Goal: Task Accomplishment & Management: Complete application form

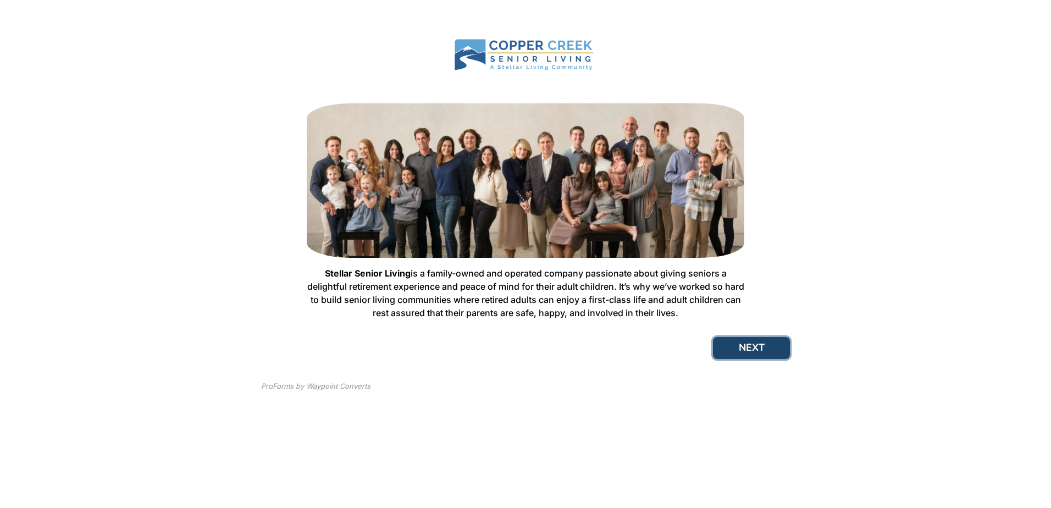
click at [765, 354] on button "NEXT" at bounding box center [751, 348] width 77 height 22
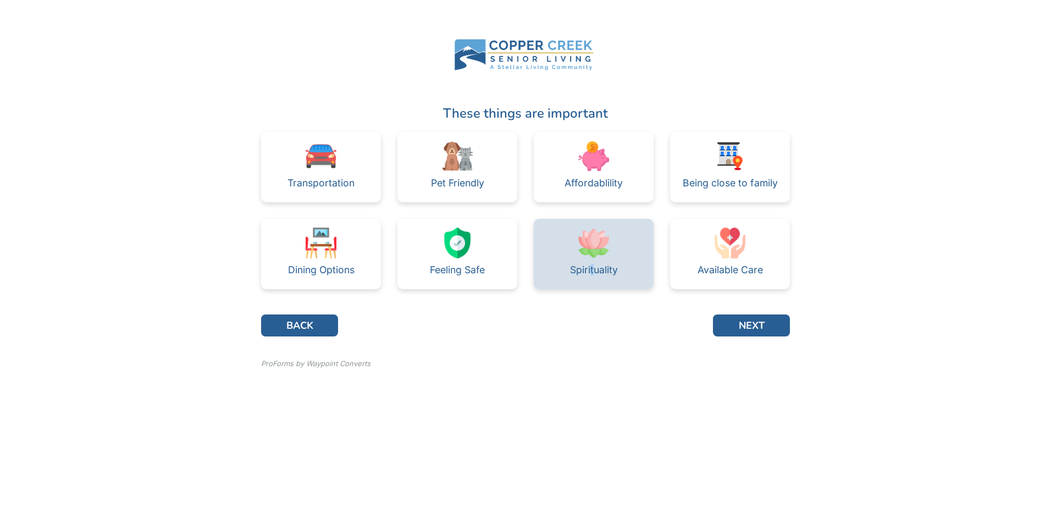
click at [591, 272] on div "Spirituality" at bounding box center [594, 270] width 48 height 10
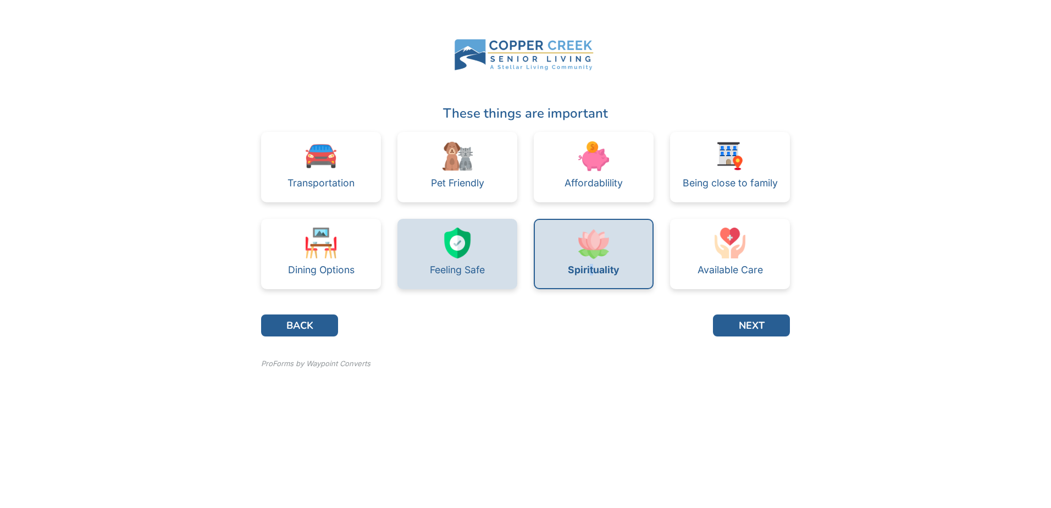
click at [446, 252] on img at bounding box center [457, 243] width 31 height 31
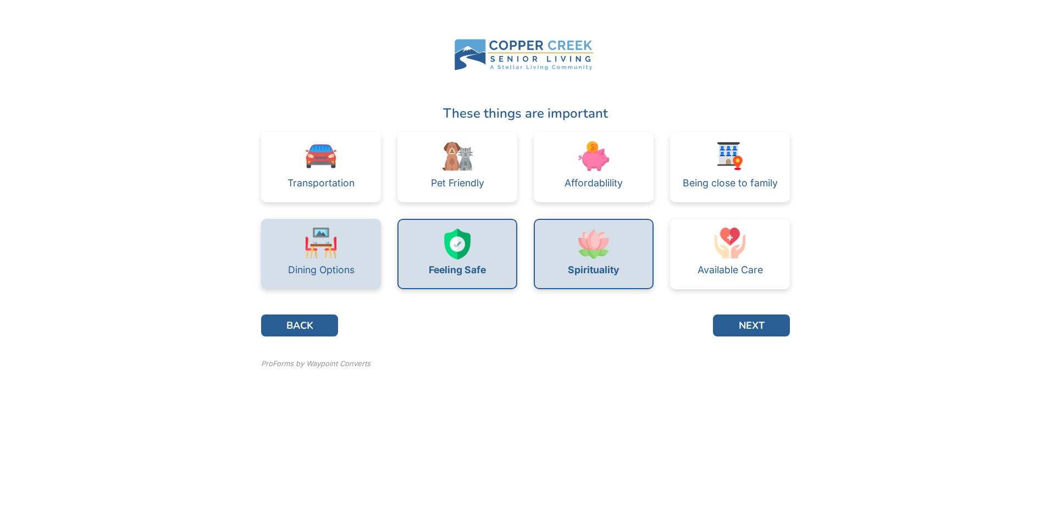
click at [298, 252] on div "Dining Options" at bounding box center [321, 254] width 120 height 70
click at [762, 324] on button "NEXT" at bounding box center [751, 325] width 77 height 22
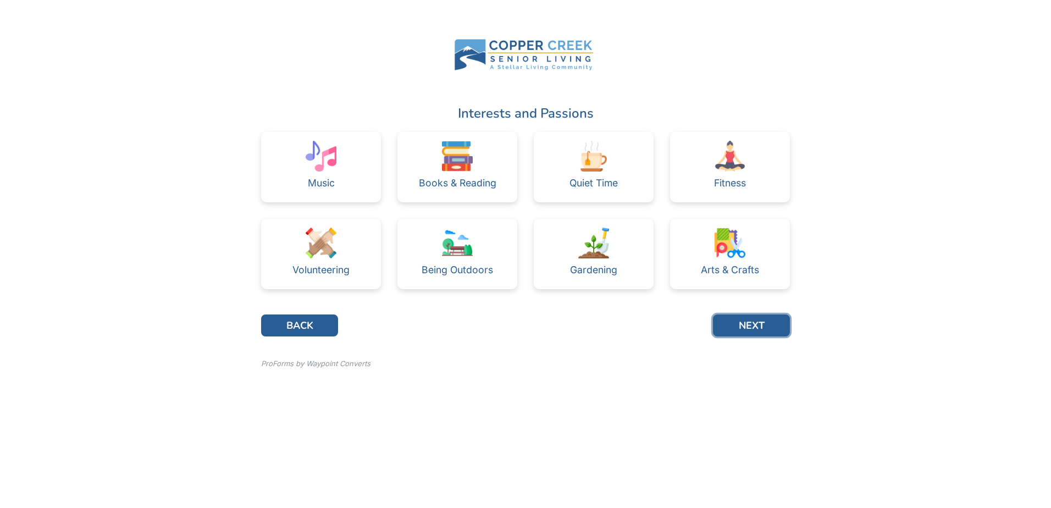
click at [762, 324] on button "NEXT" at bounding box center [751, 325] width 77 height 22
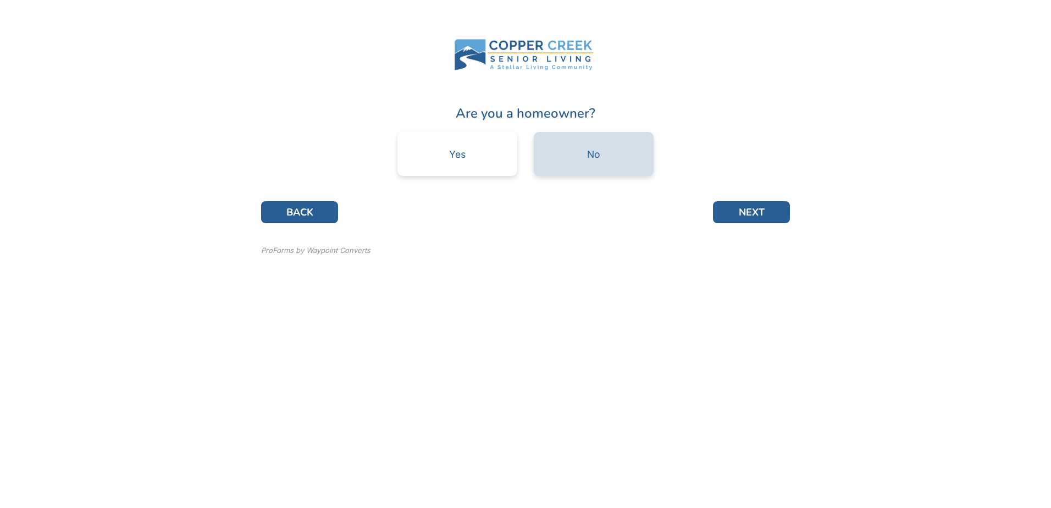
click at [602, 162] on div "No" at bounding box center [594, 154] width 120 height 44
click at [602, 156] on div "No" at bounding box center [594, 154] width 120 height 44
click at [590, 154] on div "No" at bounding box center [593, 154] width 13 height 10
click at [742, 220] on button "NEXT" at bounding box center [751, 212] width 77 height 22
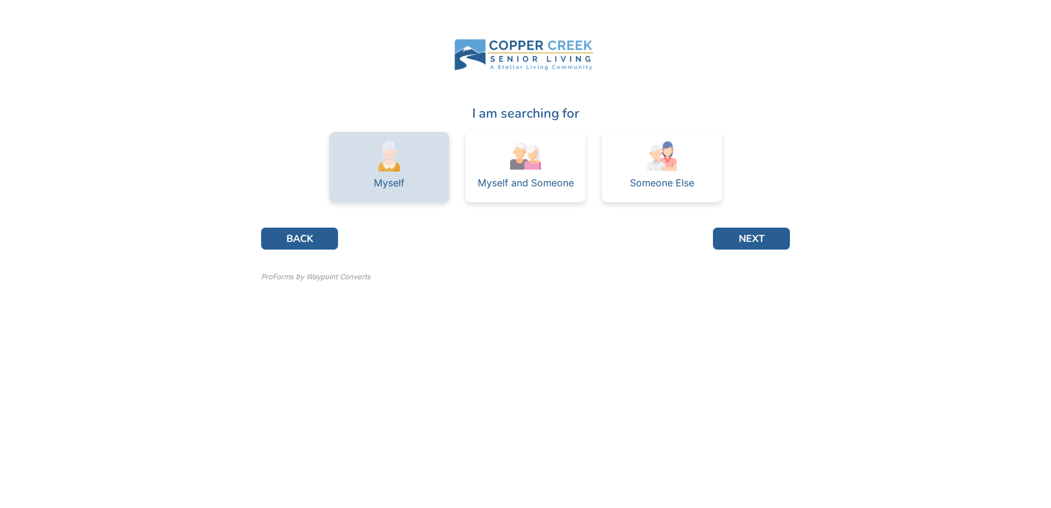
click at [409, 180] on div "Myself" at bounding box center [389, 167] width 120 height 70
click at [768, 240] on button "NEXT" at bounding box center [751, 239] width 77 height 22
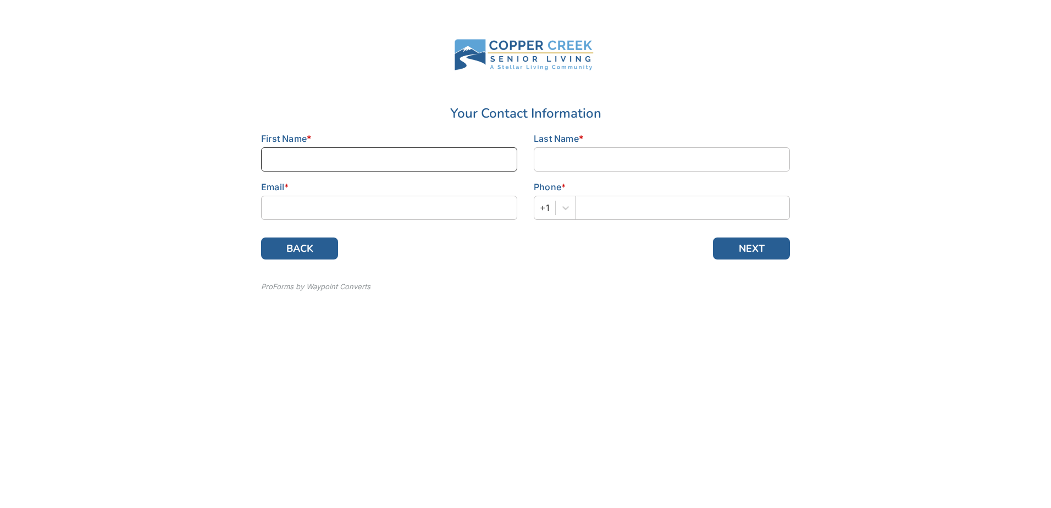
click at [286, 157] on input at bounding box center [389, 159] width 256 height 24
type input "[PERSON_NAME]"
type input "[EMAIL_ADDRESS][DOMAIN_NAME]"
click at [621, 204] on input "text" at bounding box center [682, 208] width 214 height 24
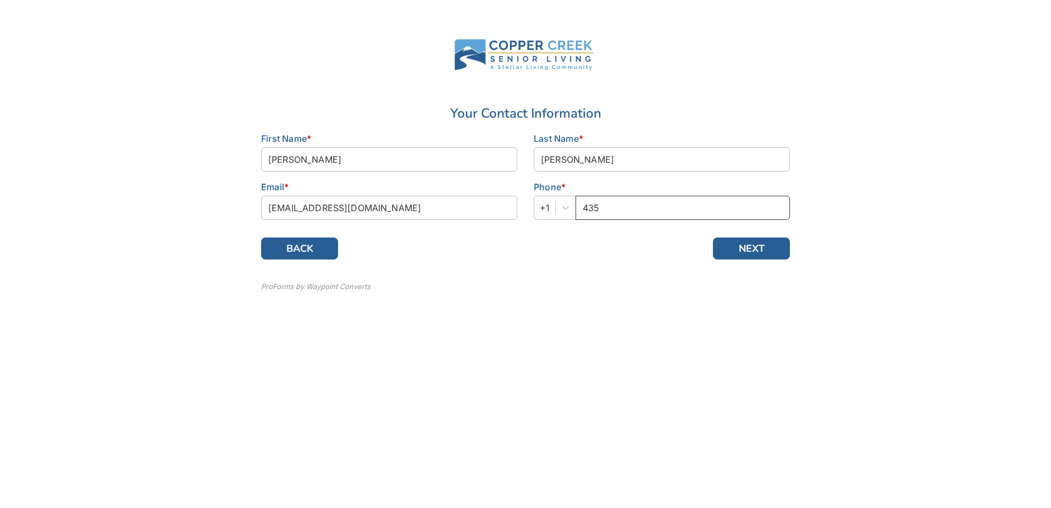
click at [588, 211] on input "435" at bounding box center [682, 208] width 214 height 24
click at [610, 207] on input "4805124135" at bounding box center [682, 208] width 214 height 24
drag, startPoint x: 624, startPoint y: 207, endPoint x: 732, endPoint y: 208, distance: 107.7
click at [732, 208] on input "4805142435" at bounding box center [682, 208] width 214 height 24
type input "4805142424"
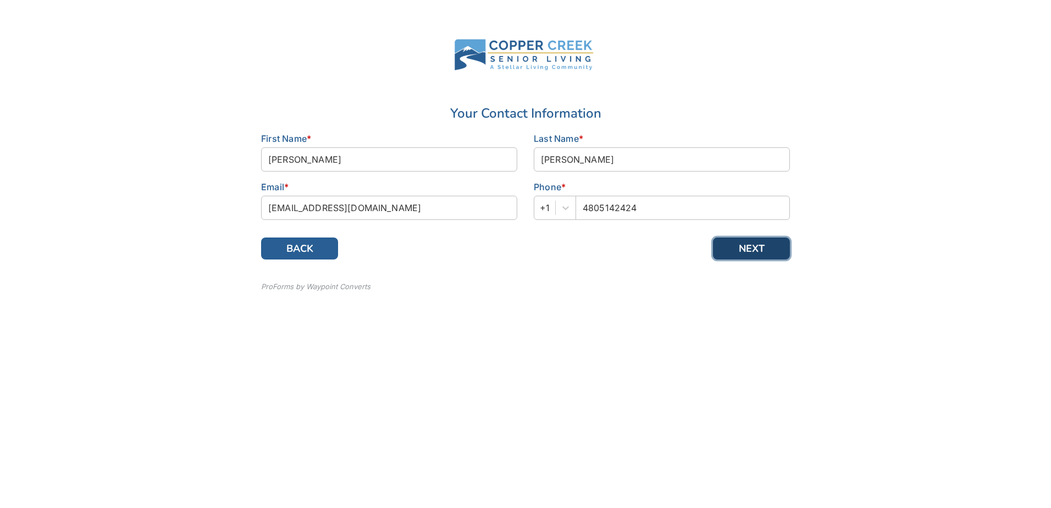
click at [740, 252] on button "NEXT" at bounding box center [751, 248] width 77 height 22
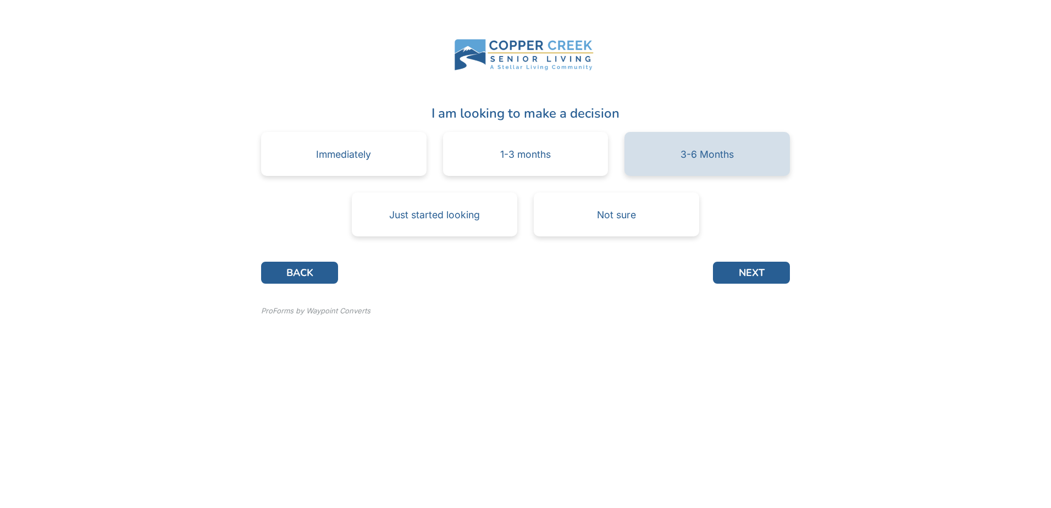
click at [674, 163] on div "3-6 Months" at bounding box center [706, 154] width 165 height 44
click at [677, 157] on div "3-6 Months" at bounding box center [706, 154] width 165 height 44
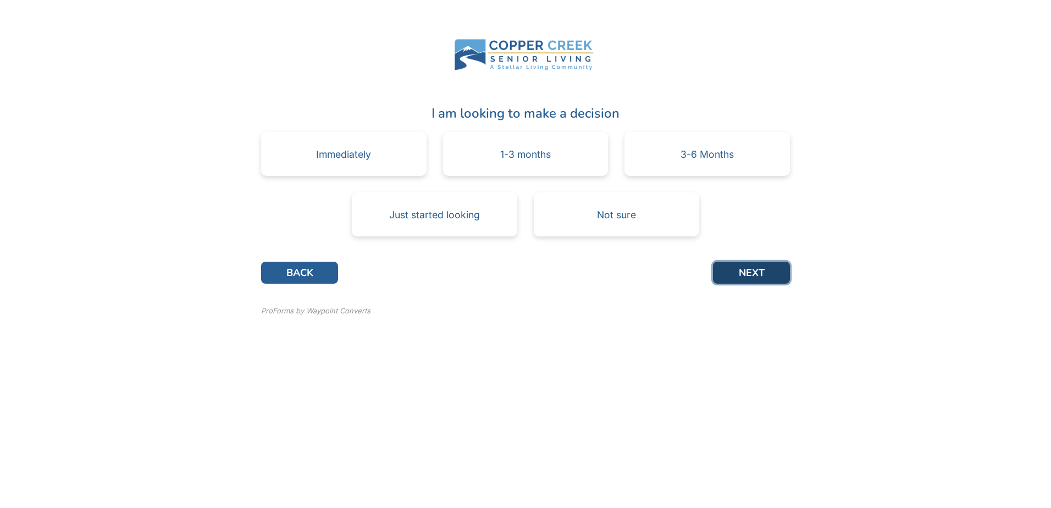
click at [752, 280] on button "NEXT" at bounding box center [751, 273] width 77 height 22
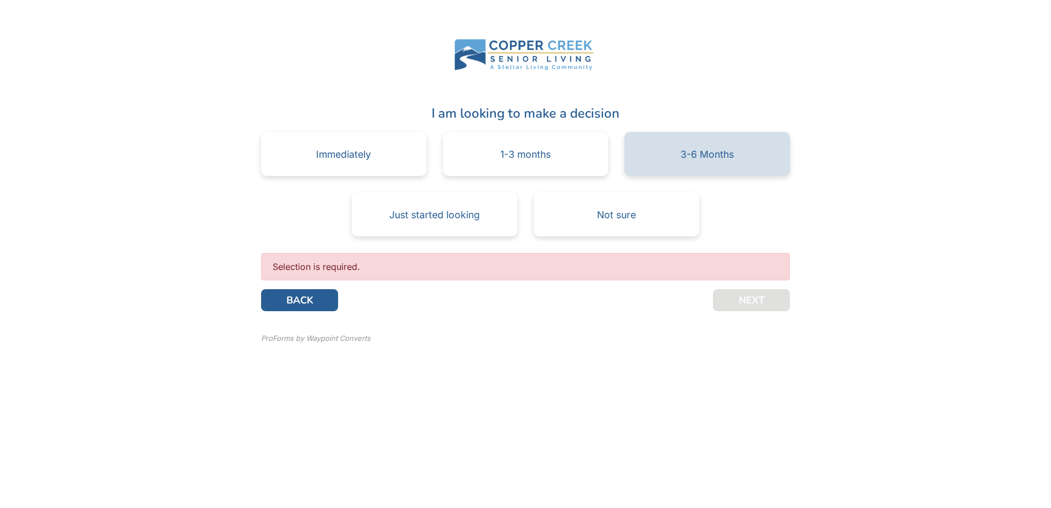
click at [714, 157] on div "3-6 Months" at bounding box center [706, 154] width 53 height 10
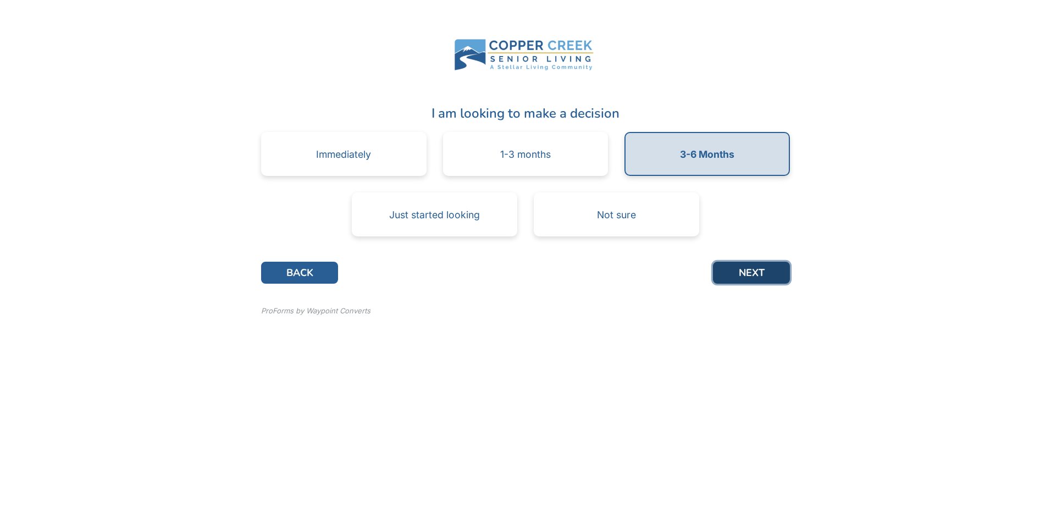
click at [741, 276] on button "NEXT" at bounding box center [751, 273] width 77 height 22
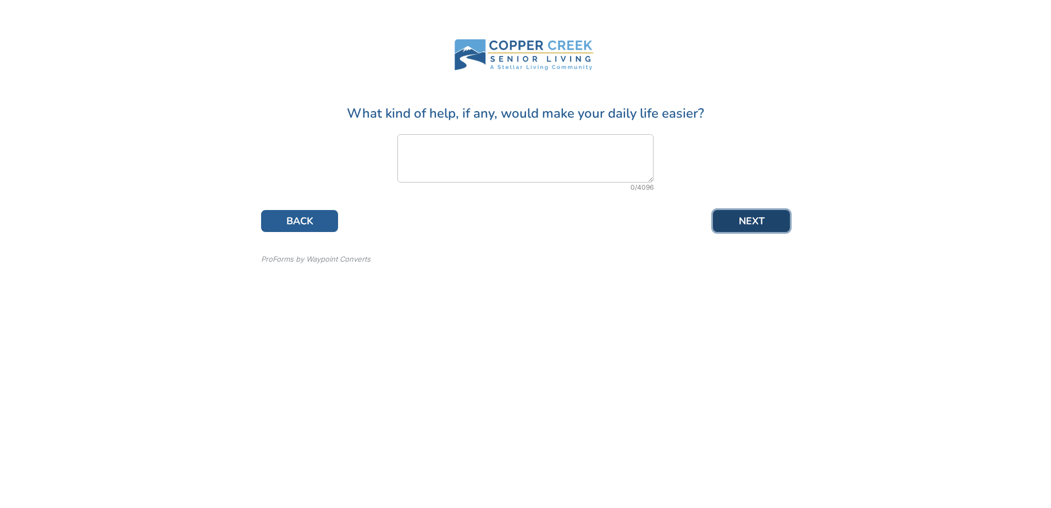
click at [765, 228] on button "NEXT" at bounding box center [751, 221] width 77 height 22
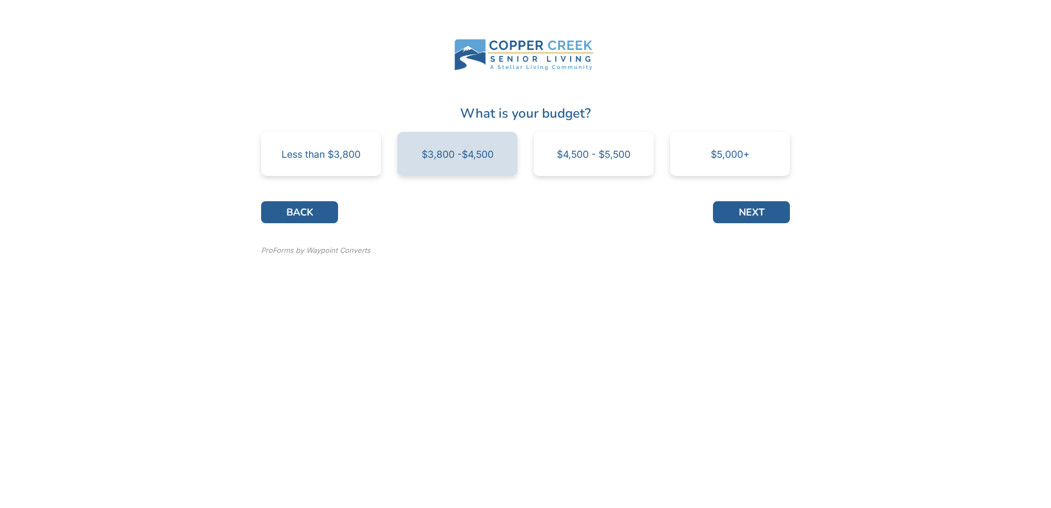
click at [456, 154] on div "$3,800 -$4,500" at bounding box center [458, 154] width 72 height 10
click at [747, 214] on button "NEXT" at bounding box center [751, 212] width 77 height 22
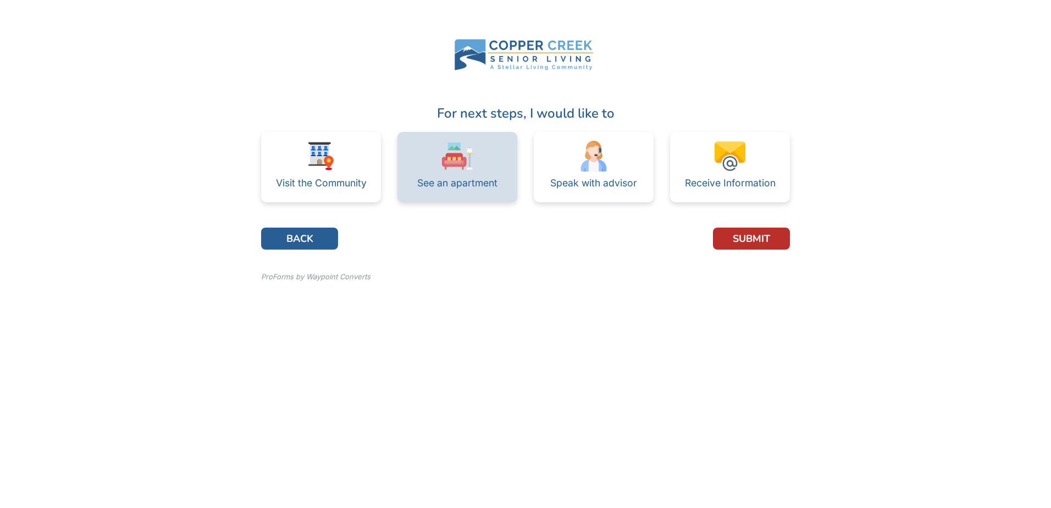
click at [456, 170] on img at bounding box center [457, 156] width 31 height 31
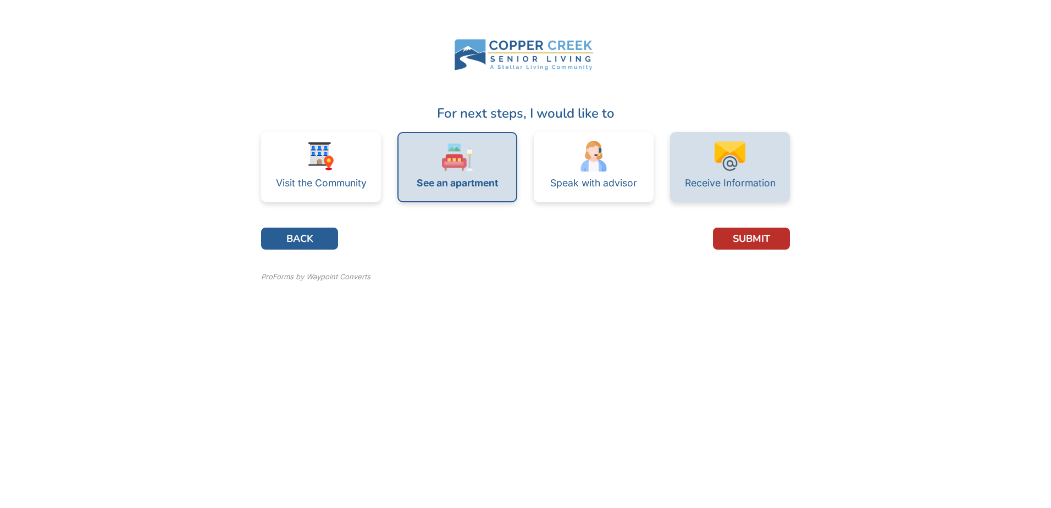
click at [738, 176] on div "Receive Information" at bounding box center [730, 182] width 91 height 22
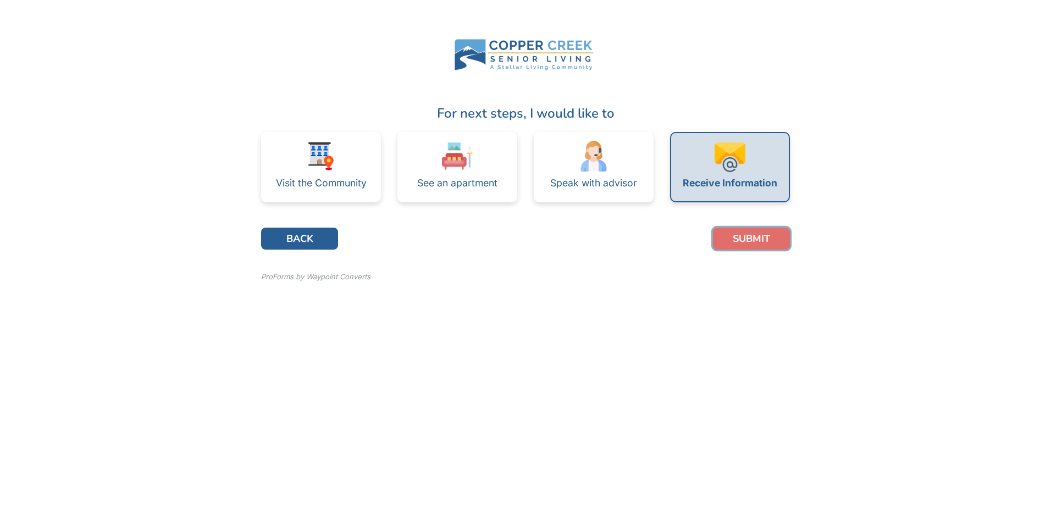
click at [750, 242] on button "SUBMIT" at bounding box center [751, 239] width 77 height 22
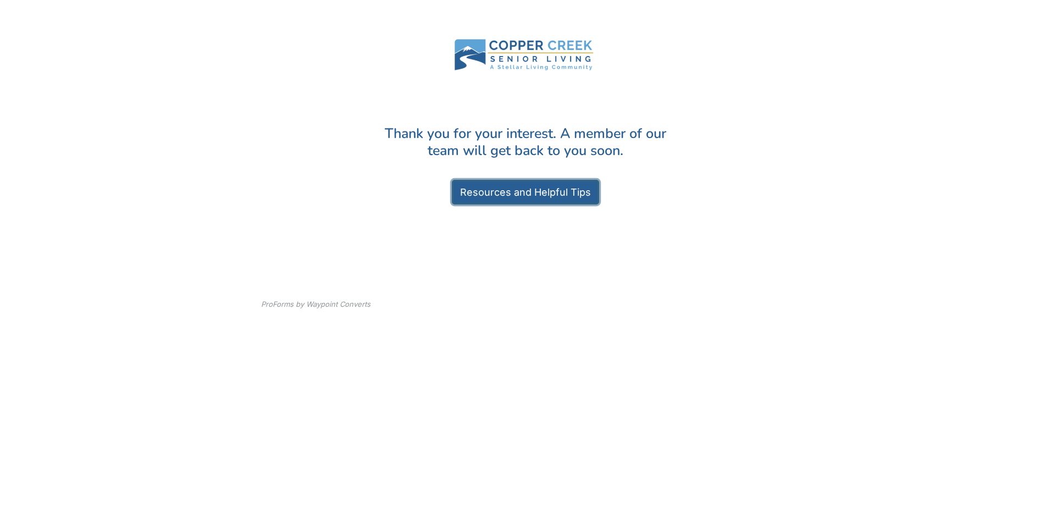
click at [545, 195] on link "Resources and Helpful Tips" at bounding box center [525, 192] width 147 height 25
click at [746, 209] on div "Thank you for your interest. A member of our team will get back to you soon. Re…" at bounding box center [525, 188] width 481 height 160
